Goal: Task Accomplishment & Management: Manage account settings

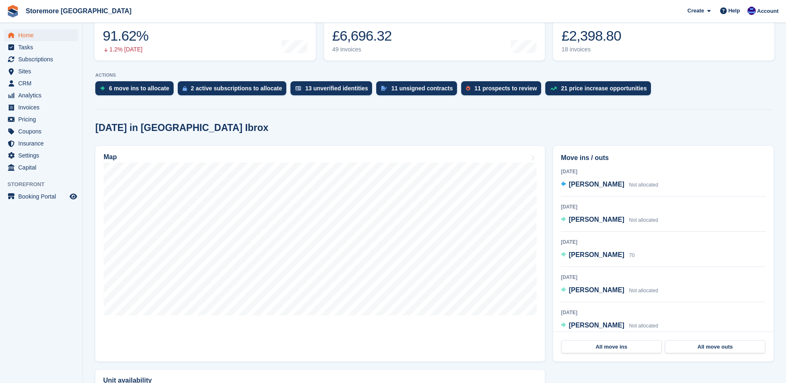
scroll to position [83, 0]
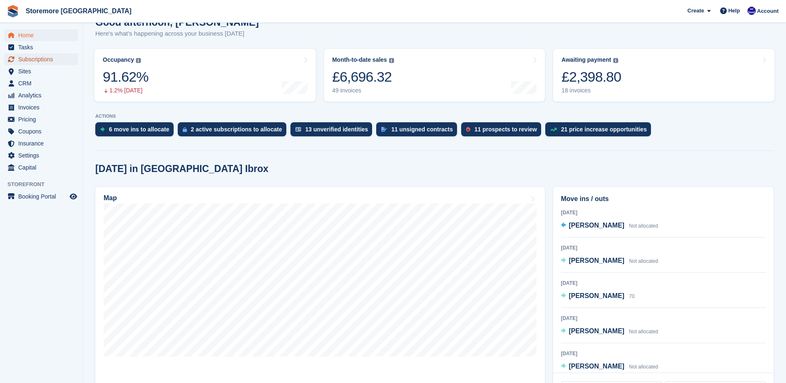
click at [59, 61] on span "Subscriptions" at bounding box center [43, 59] width 50 height 12
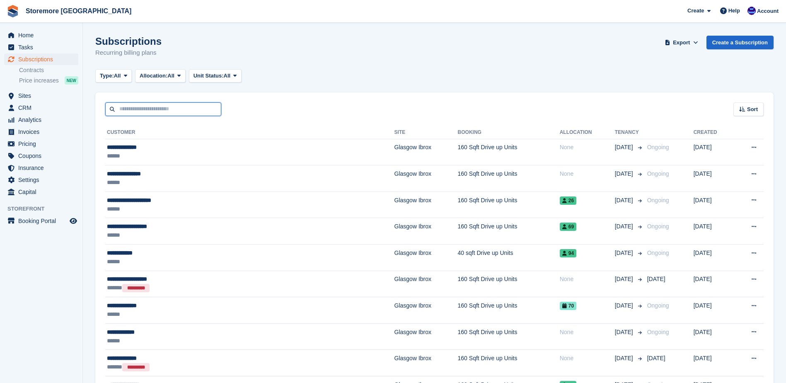
click at [161, 107] on input "text" at bounding box center [163, 109] width 116 height 14
type input "****"
